Goal: Task Accomplishment & Management: Use online tool/utility

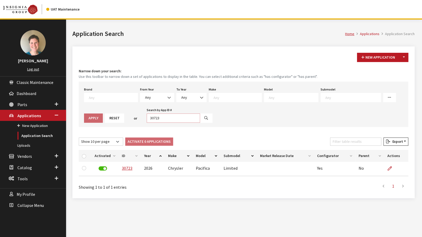
drag, startPoint x: 151, startPoint y: 119, endPoint x: 103, endPoint y: 119, distance: 47.3
click at [103, 119] on div "Brand Any Acura Alfa Romeo Audi Bentley BMW DoubleTake Ford GM Honda Hyundai In…" at bounding box center [244, 104] width 330 height 45
type input "30590"
select select
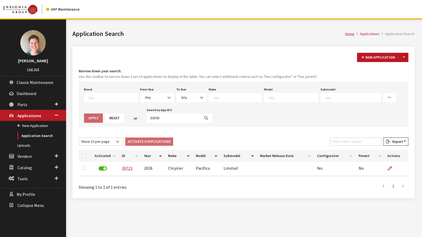
select select
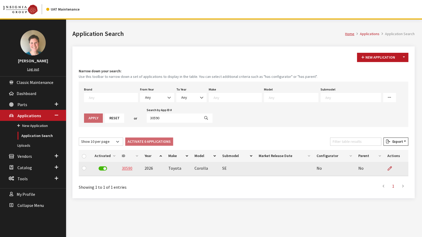
click at [123, 169] on link "30590" at bounding box center [127, 168] width 11 height 5
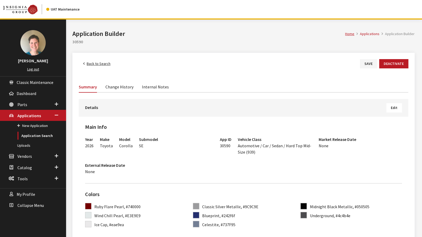
click at [398, 107] on button "Edit" at bounding box center [394, 107] width 16 height 9
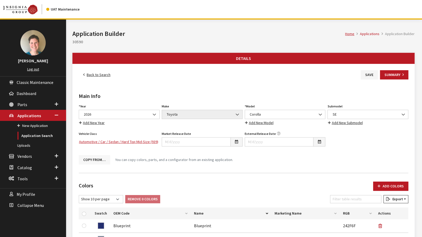
click at [99, 158] on button "Copy From…" at bounding box center [94, 159] width 31 height 9
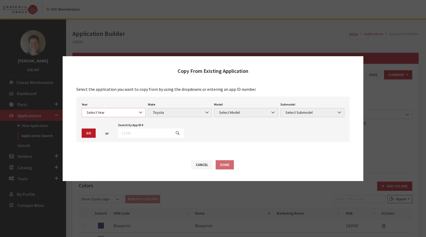
click at [127, 116] on span "Select Year" at bounding box center [114, 112] width 64 height 9
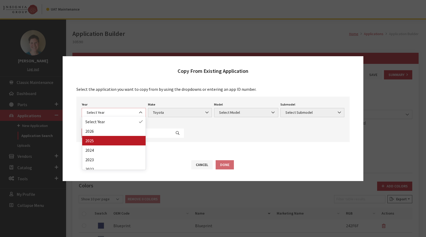
select select "43"
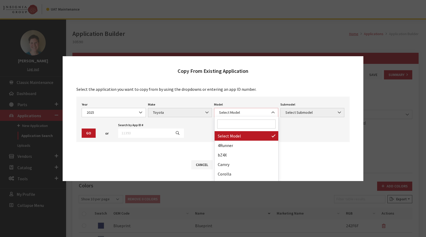
click at [241, 115] on span "Select Model" at bounding box center [245, 113] width 57 height 6
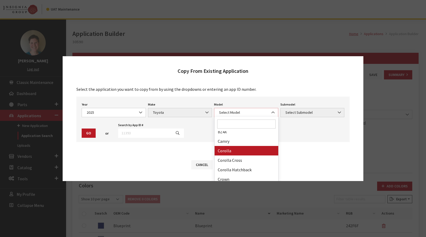
scroll to position [26, 0]
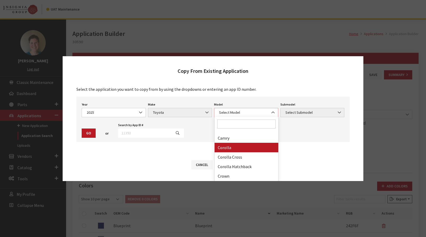
select select "249"
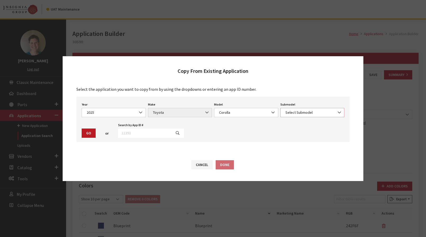
click at [335, 113] on span at bounding box center [339, 112] width 9 height 9
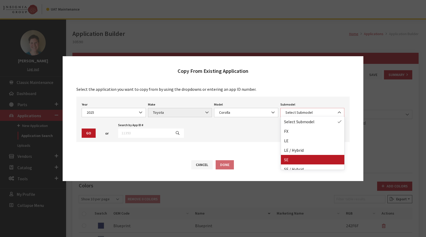
select select "132"
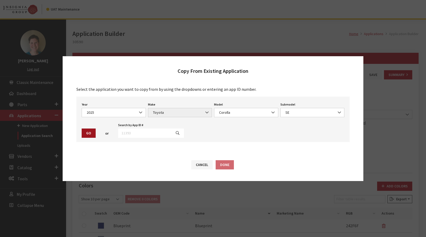
click at [86, 132] on button "Go" at bounding box center [89, 133] width 14 height 9
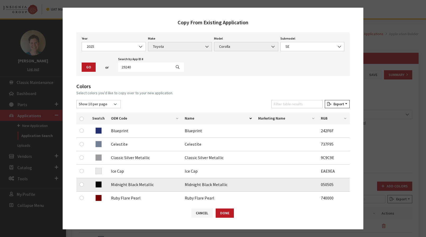
scroll to position [139, 0]
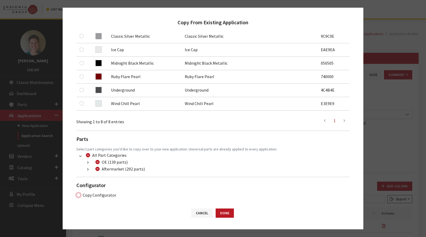
click at [77, 195] on input "Copy Configurator" at bounding box center [78, 195] width 4 height 4
checkbox input "true"
click at [227, 214] on button "Done" at bounding box center [225, 213] width 18 height 9
